Goal: Book appointment/travel/reservation

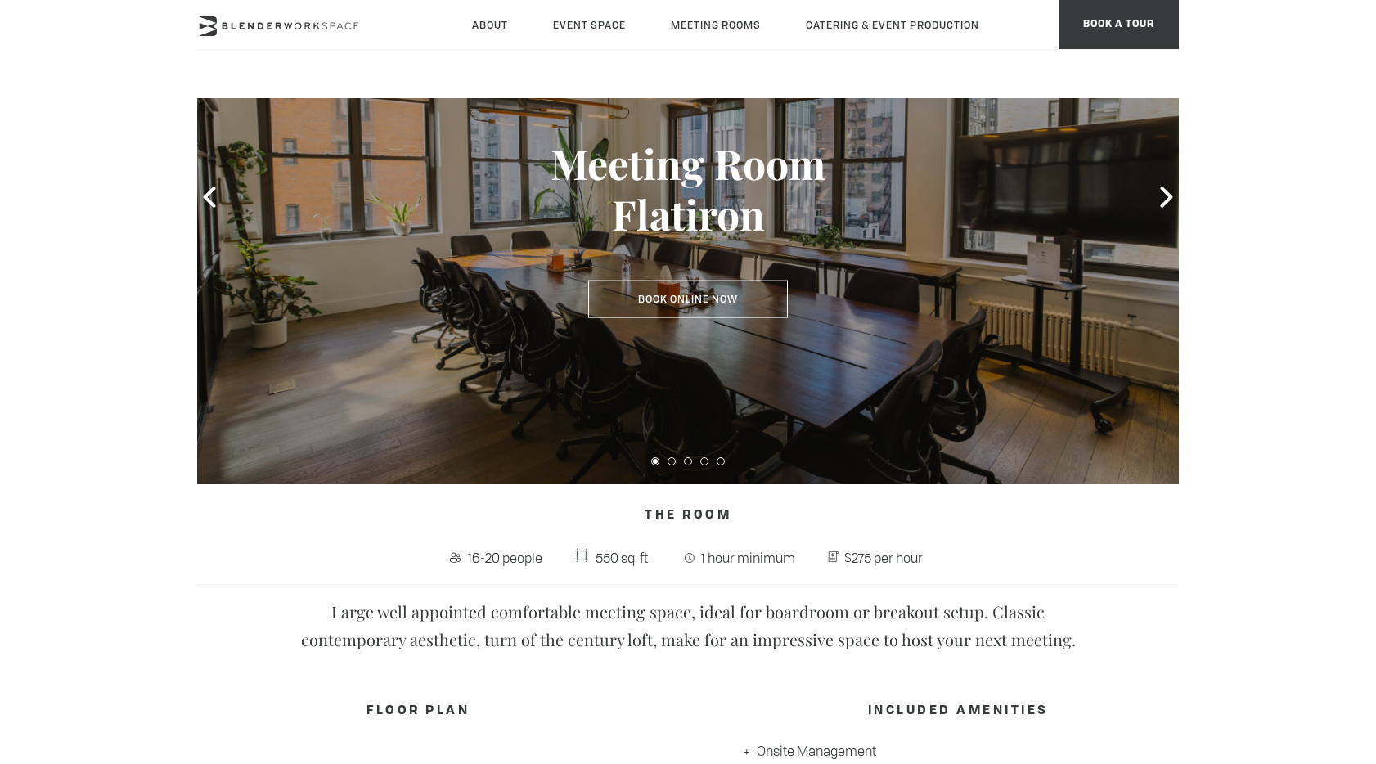
scroll to position [191, 0]
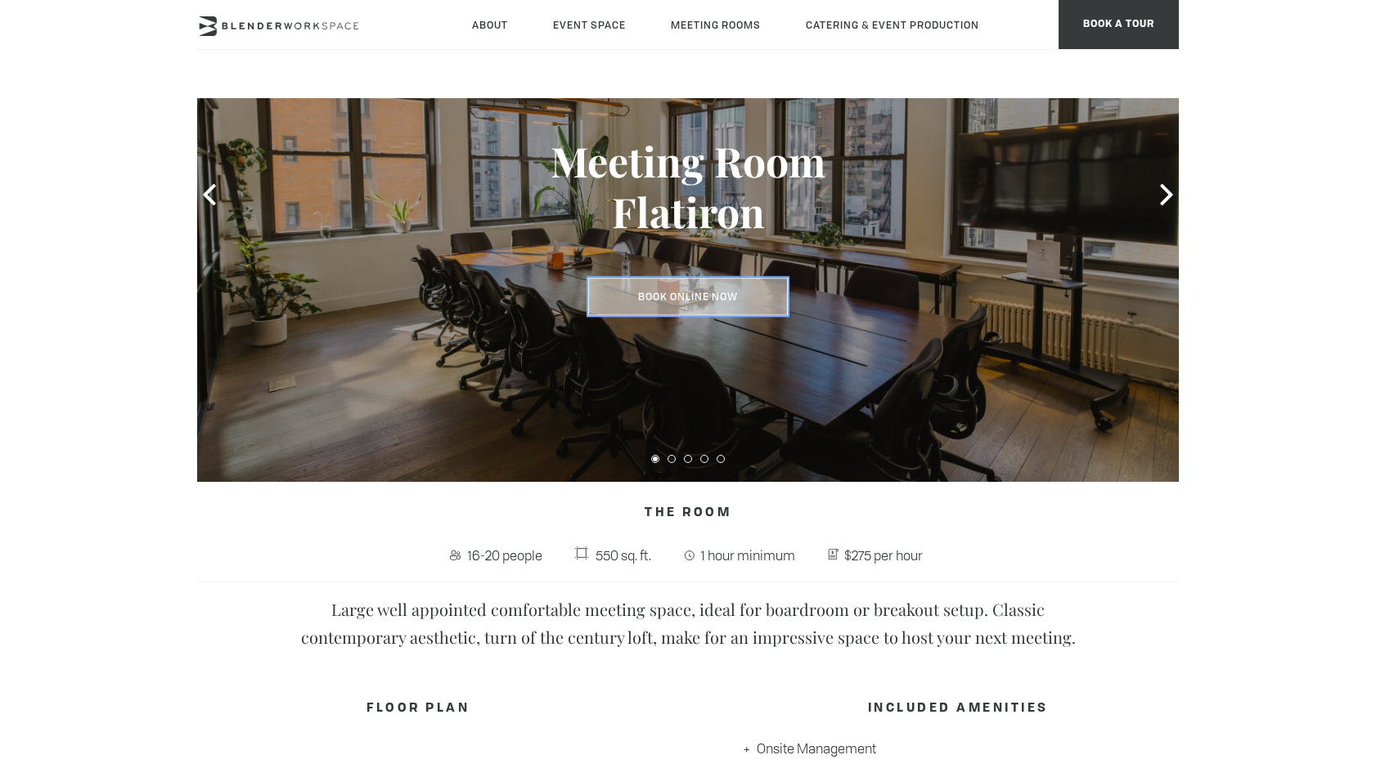
click at [703, 294] on link "Book Online Now" at bounding box center [688, 297] width 200 height 38
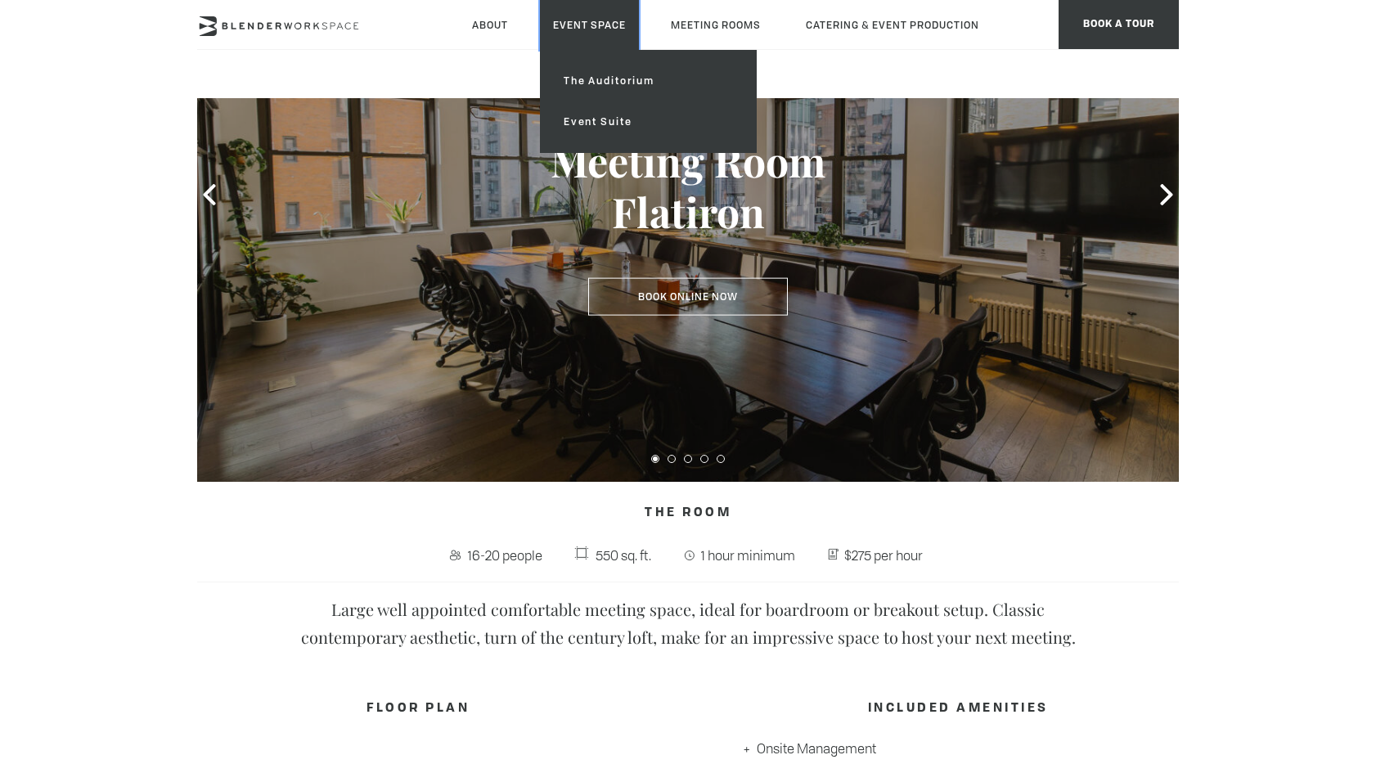
click at [573, 19] on link "Event Space" at bounding box center [589, 25] width 99 height 50
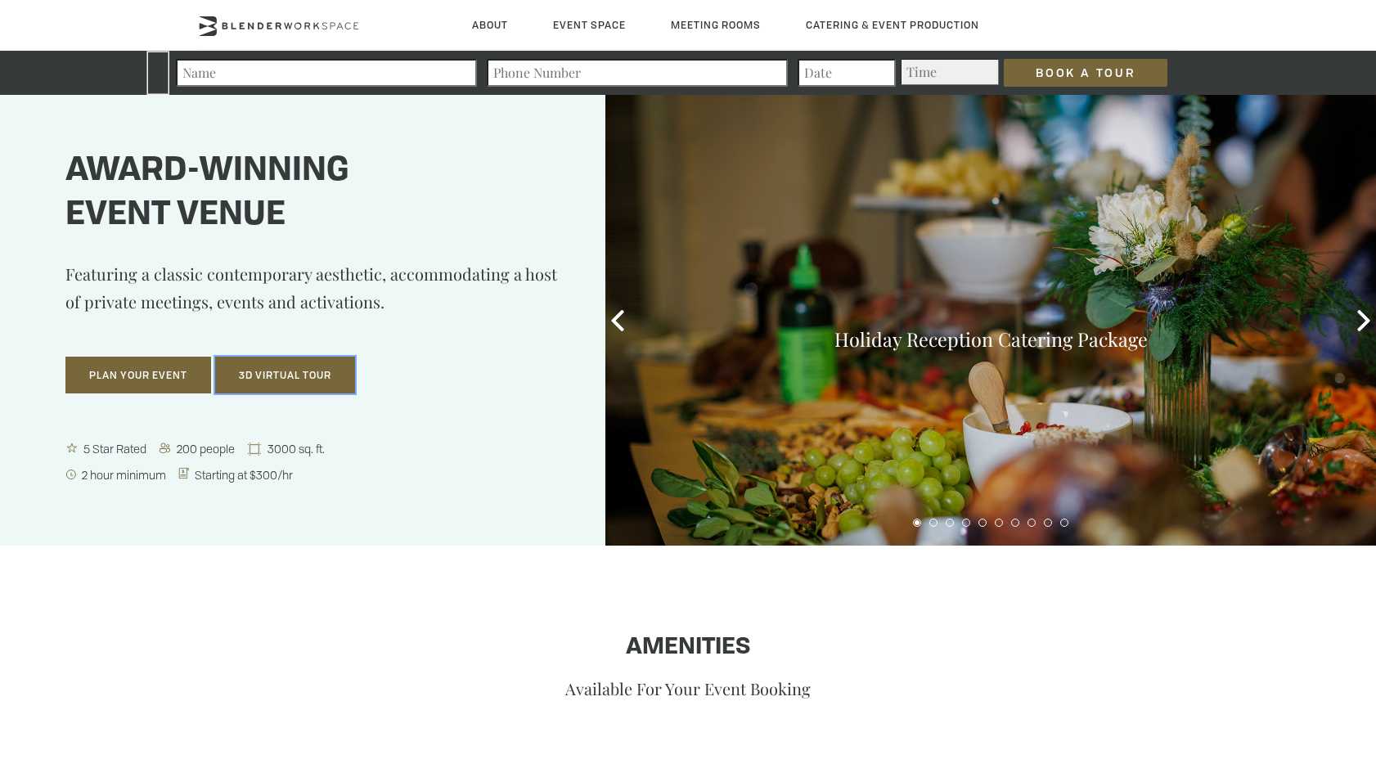
click at [275, 364] on button "3D Virtual Tour" at bounding box center [285, 376] width 140 height 38
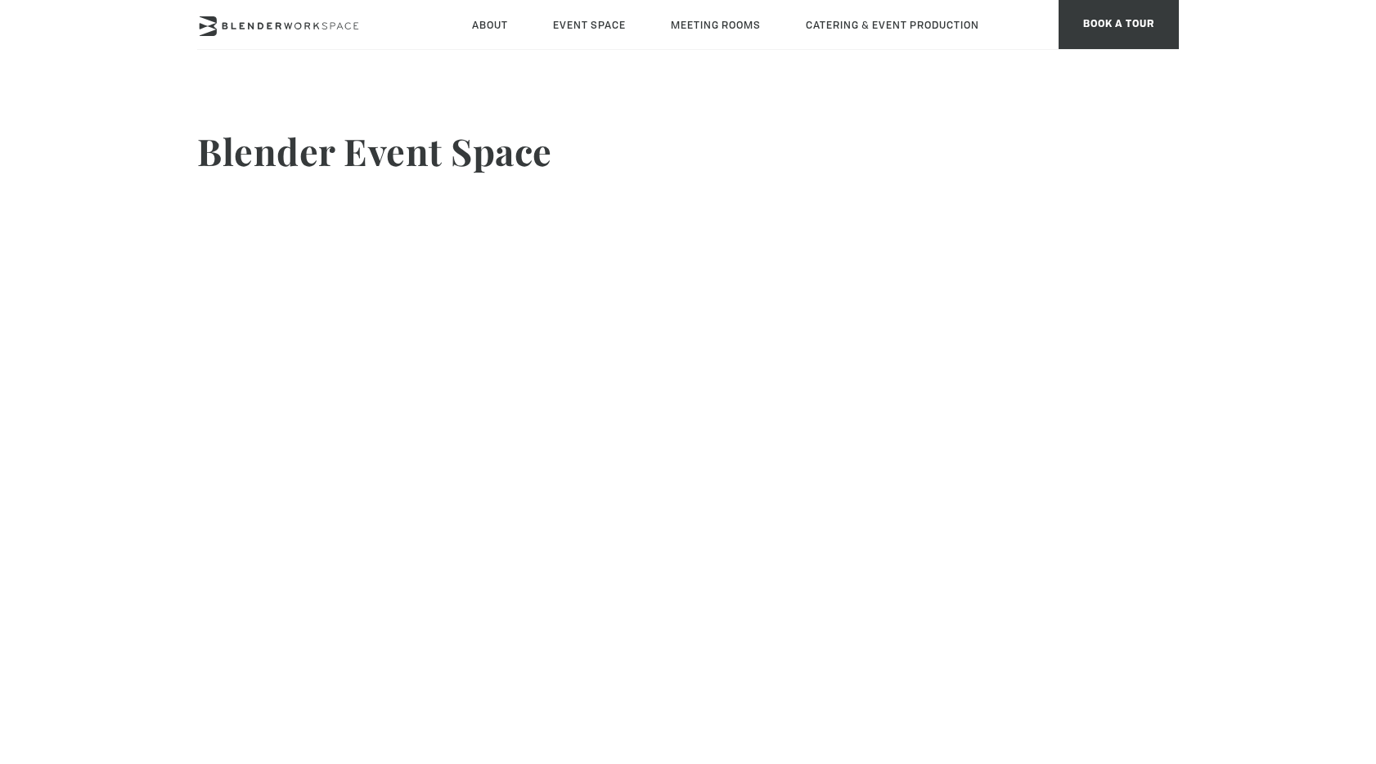
scroll to position [17, 0]
